Goal: Task Accomplishment & Management: Manage account settings

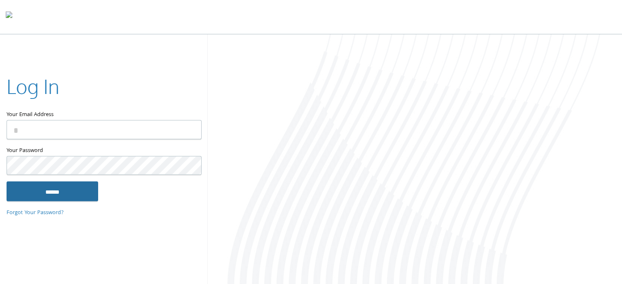
type input "**********"
click at [58, 189] on input "******" at bounding box center [53, 192] width 92 height 20
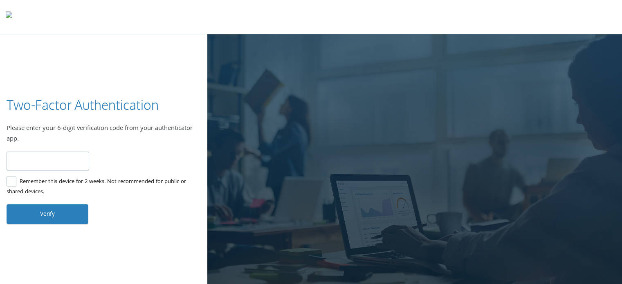
type input "******"
